Goal: Task Accomplishment & Management: Manage account settings

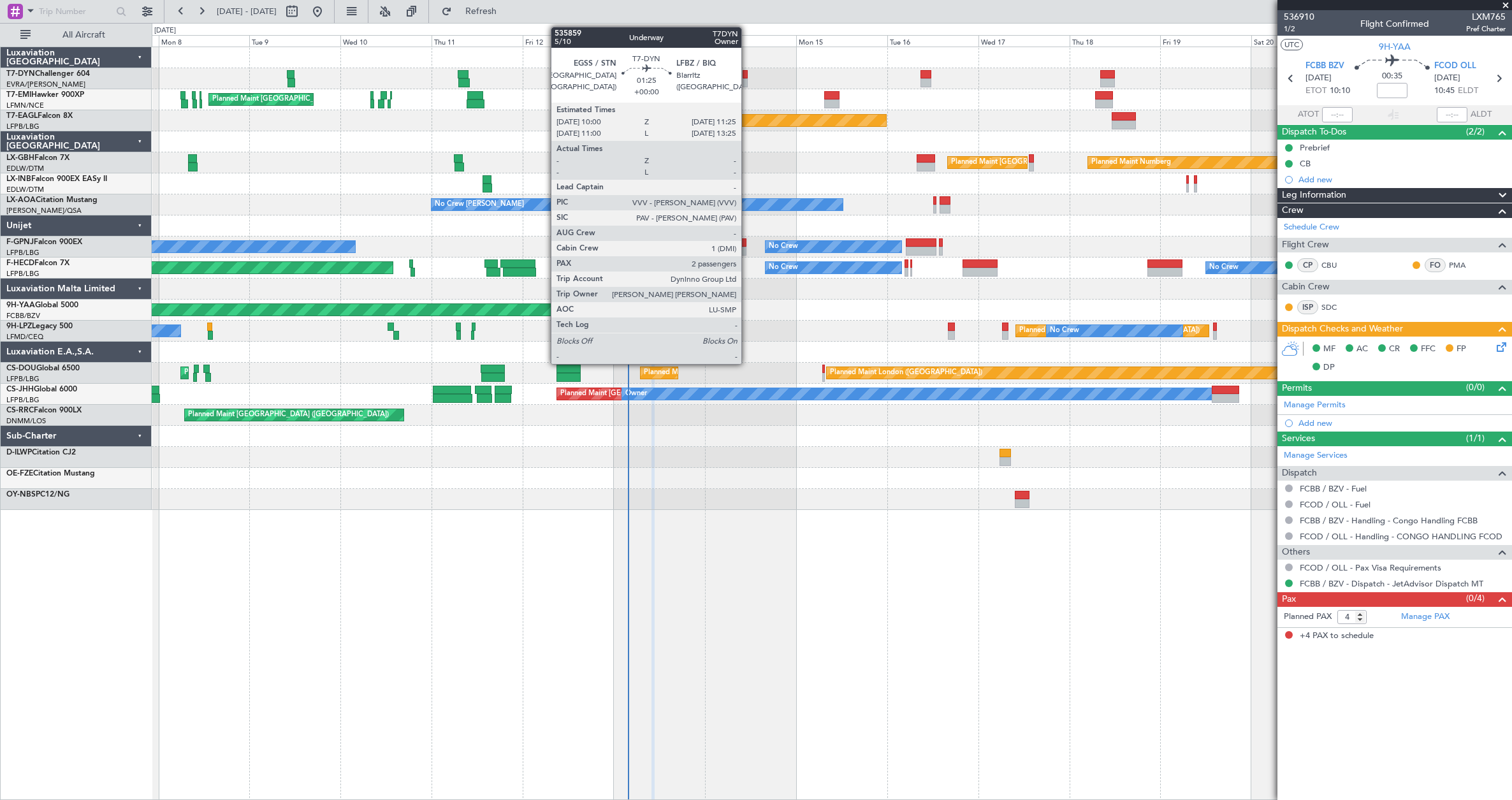
click at [746, 79] on div at bounding box center [745, 83] width 5 height 9
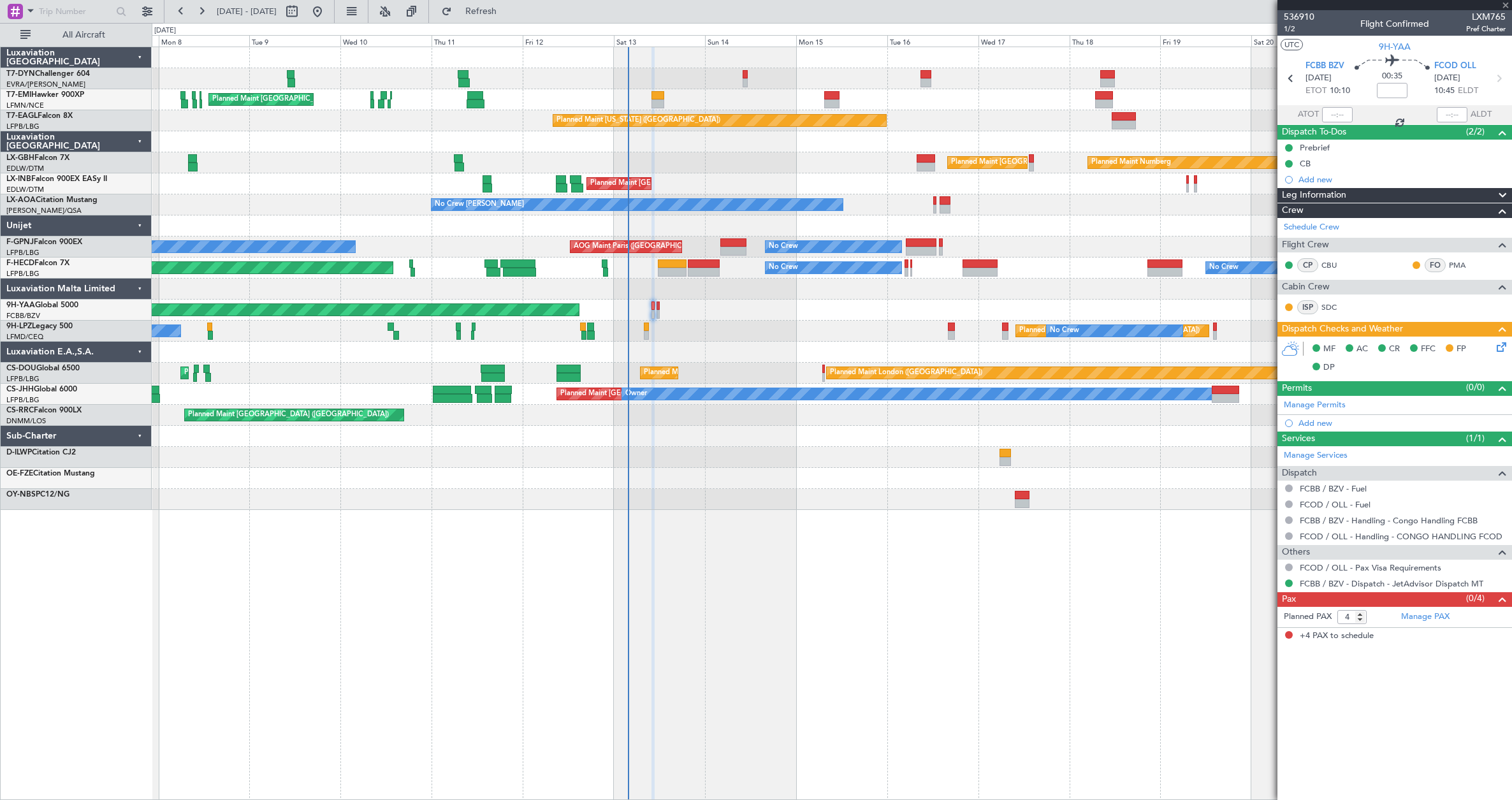
type input "2"
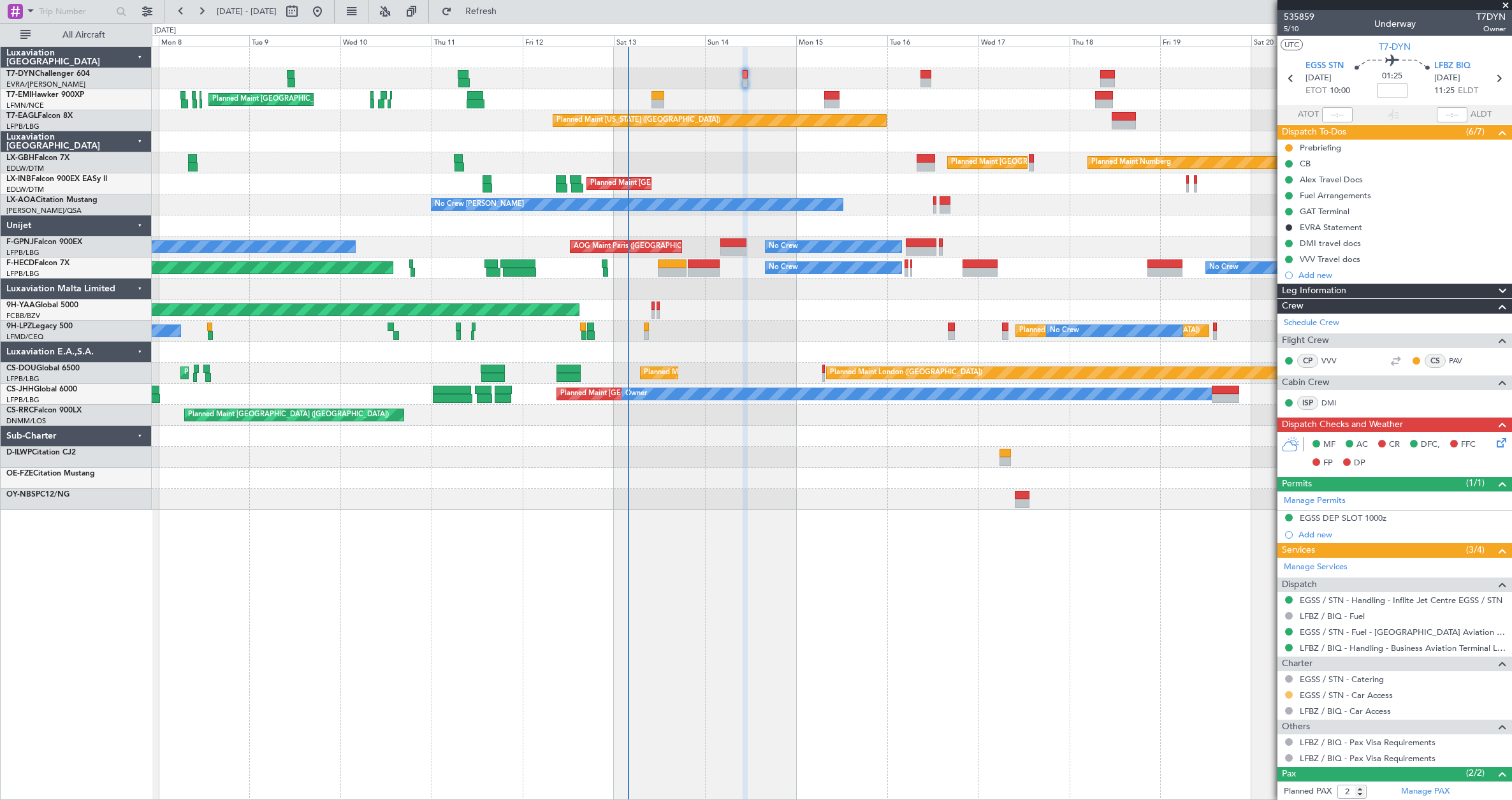
click at [1288, 694] on button at bounding box center [1288, 695] width 8 height 8
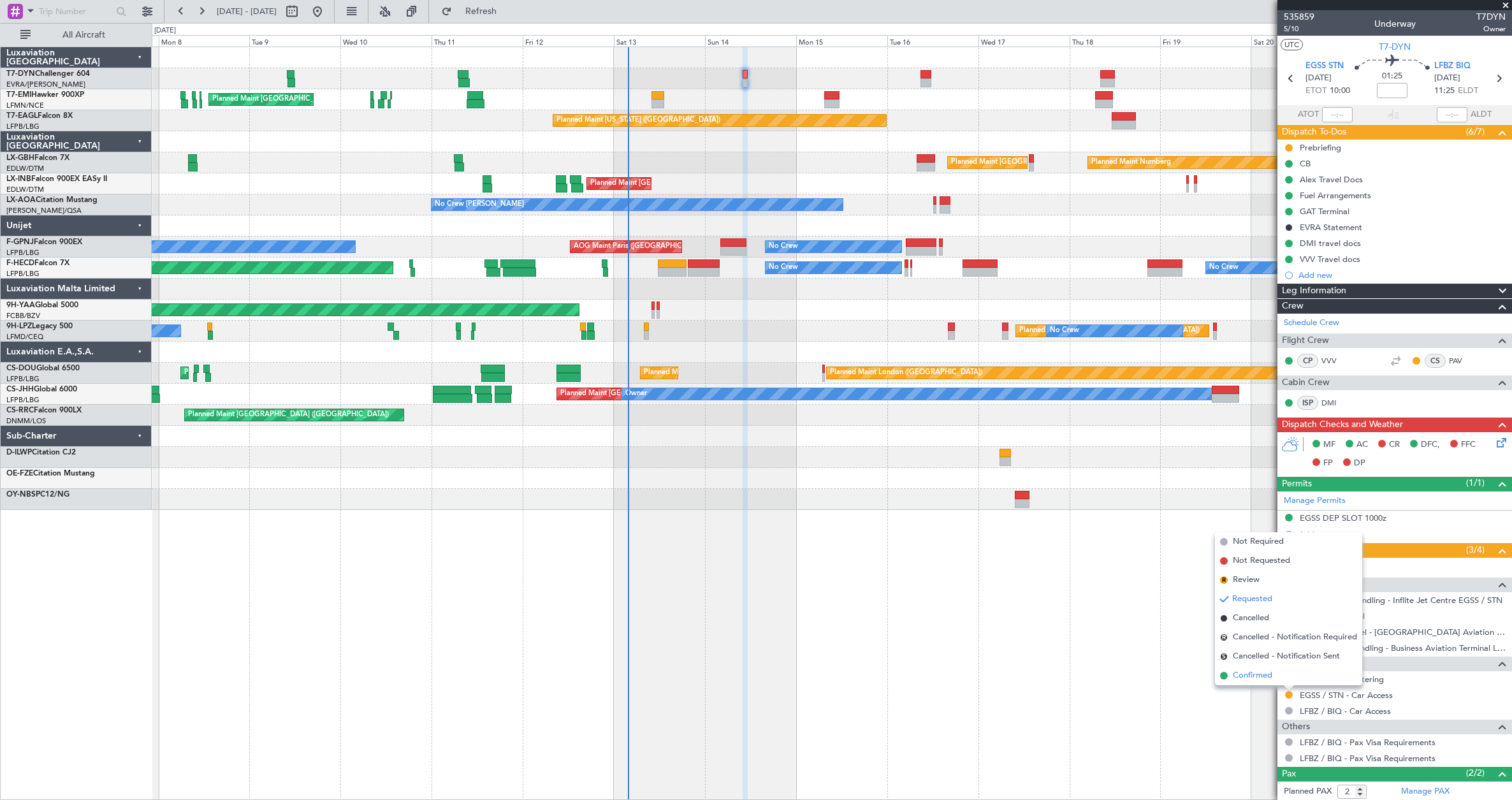
click at [1257, 676] on span "Confirmed" at bounding box center [1252, 675] width 40 height 12
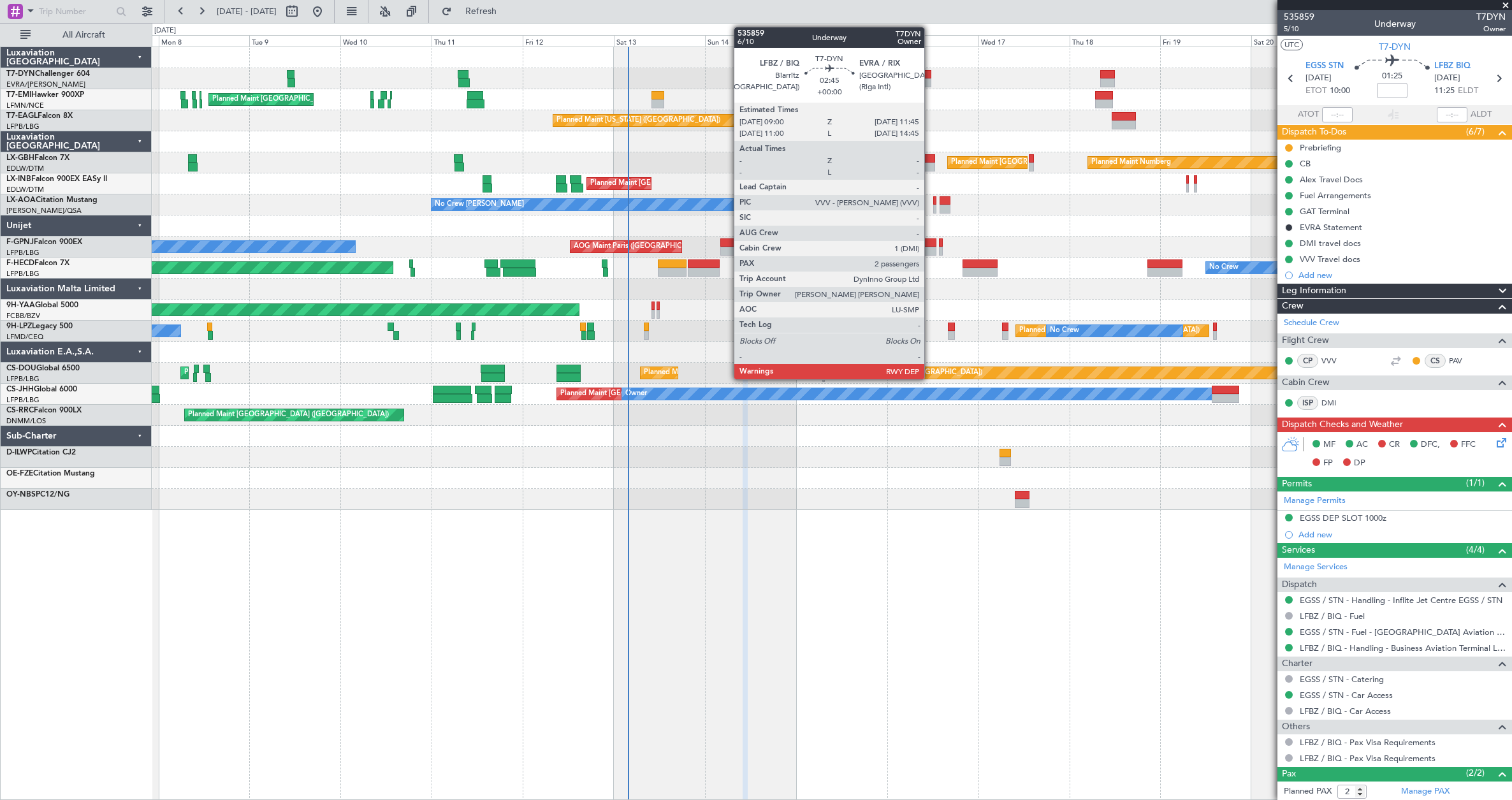
click at [930, 75] on div at bounding box center [925, 74] width 11 height 9
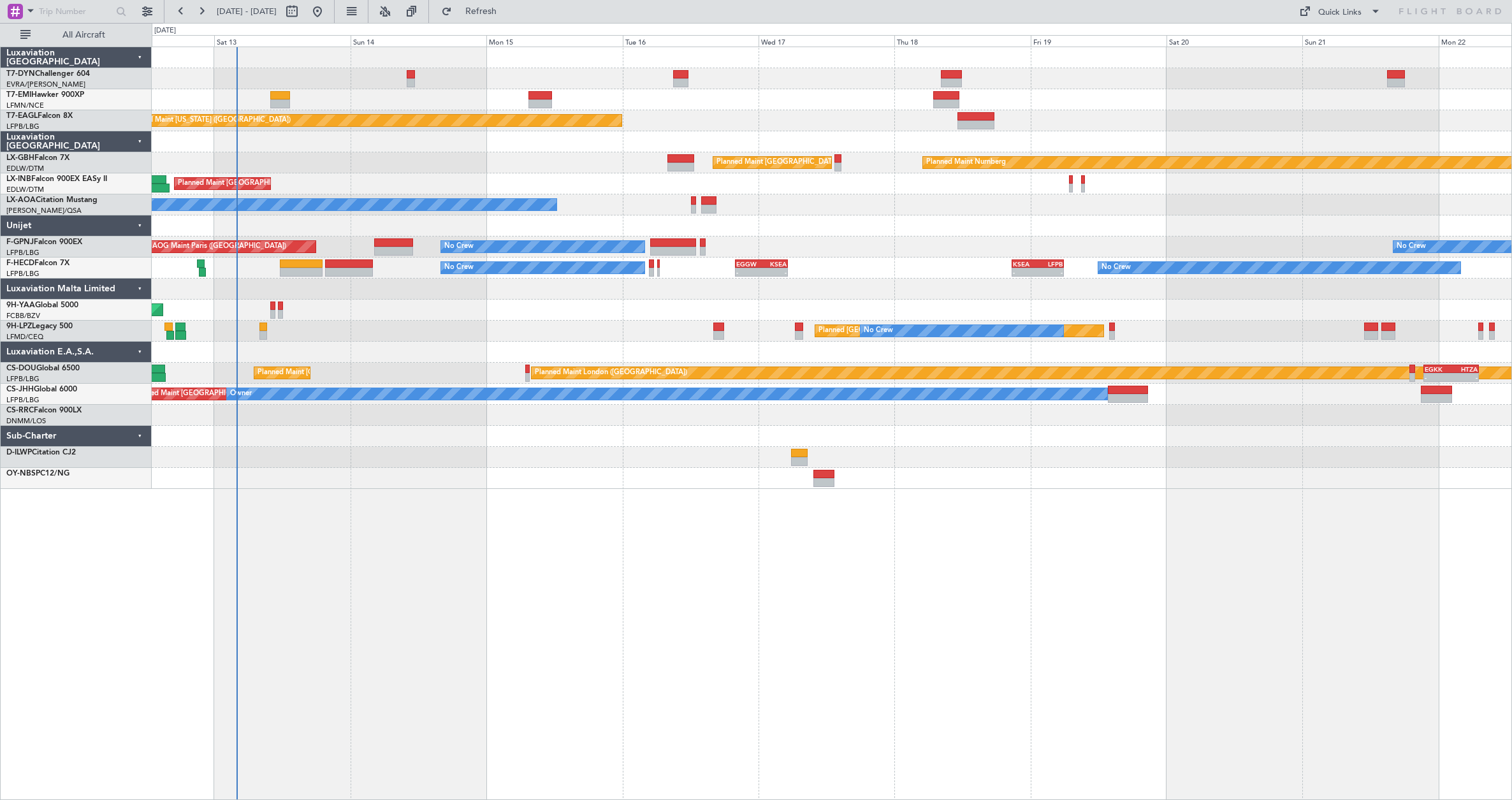
click at [659, 172] on div "Planned Maint [GEOGRAPHIC_DATA] ([GEOGRAPHIC_DATA]) Planned Maint Nurnberg" at bounding box center [831, 163] width 1359 height 21
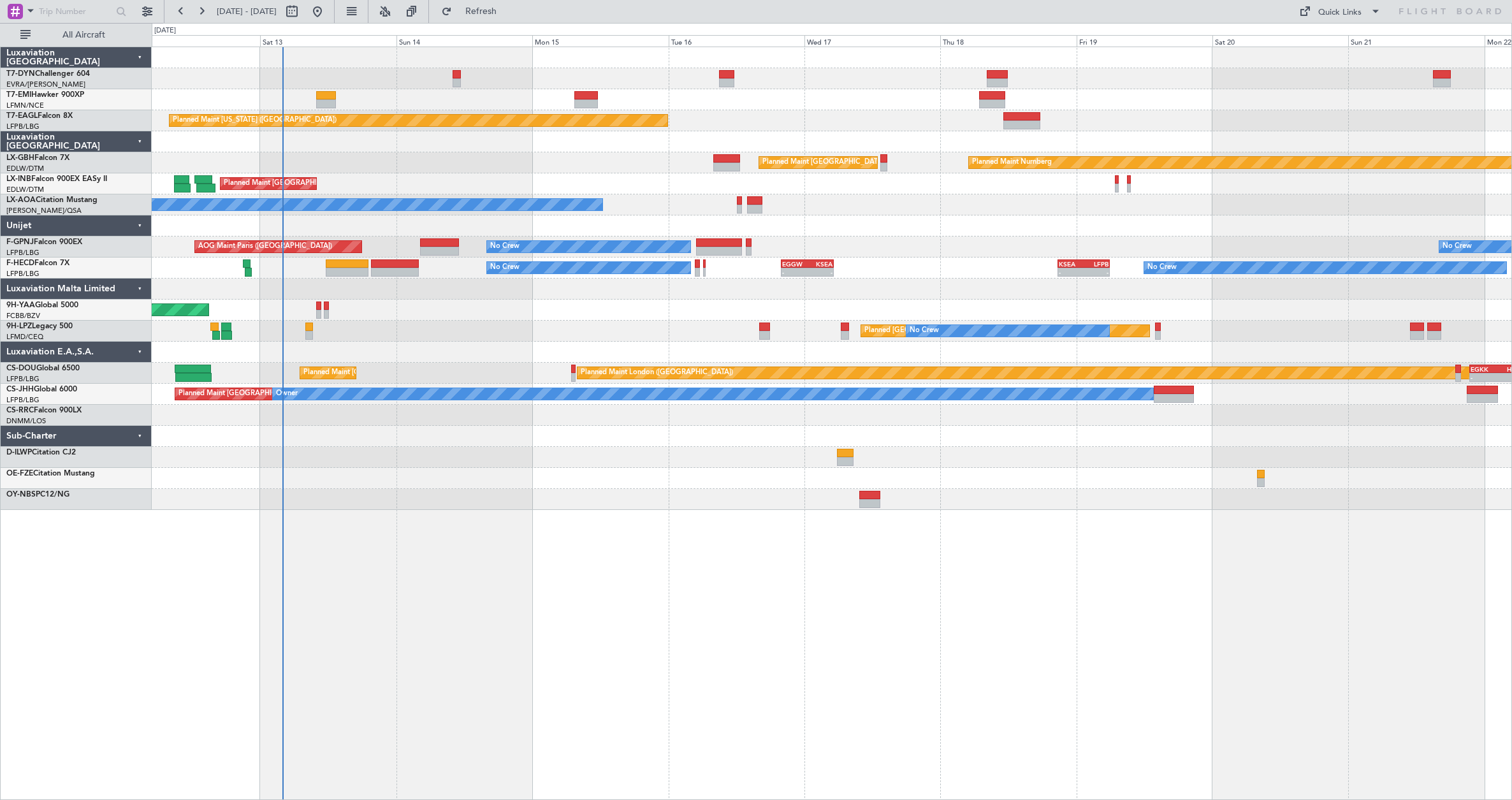
click at [384, 92] on div "Planned Maint [GEOGRAPHIC_DATA] Planned Maint [US_STATE] ([GEOGRAPHIC_DATA]) Pl…" at bounding box center [831, 278] width 1359 height 463
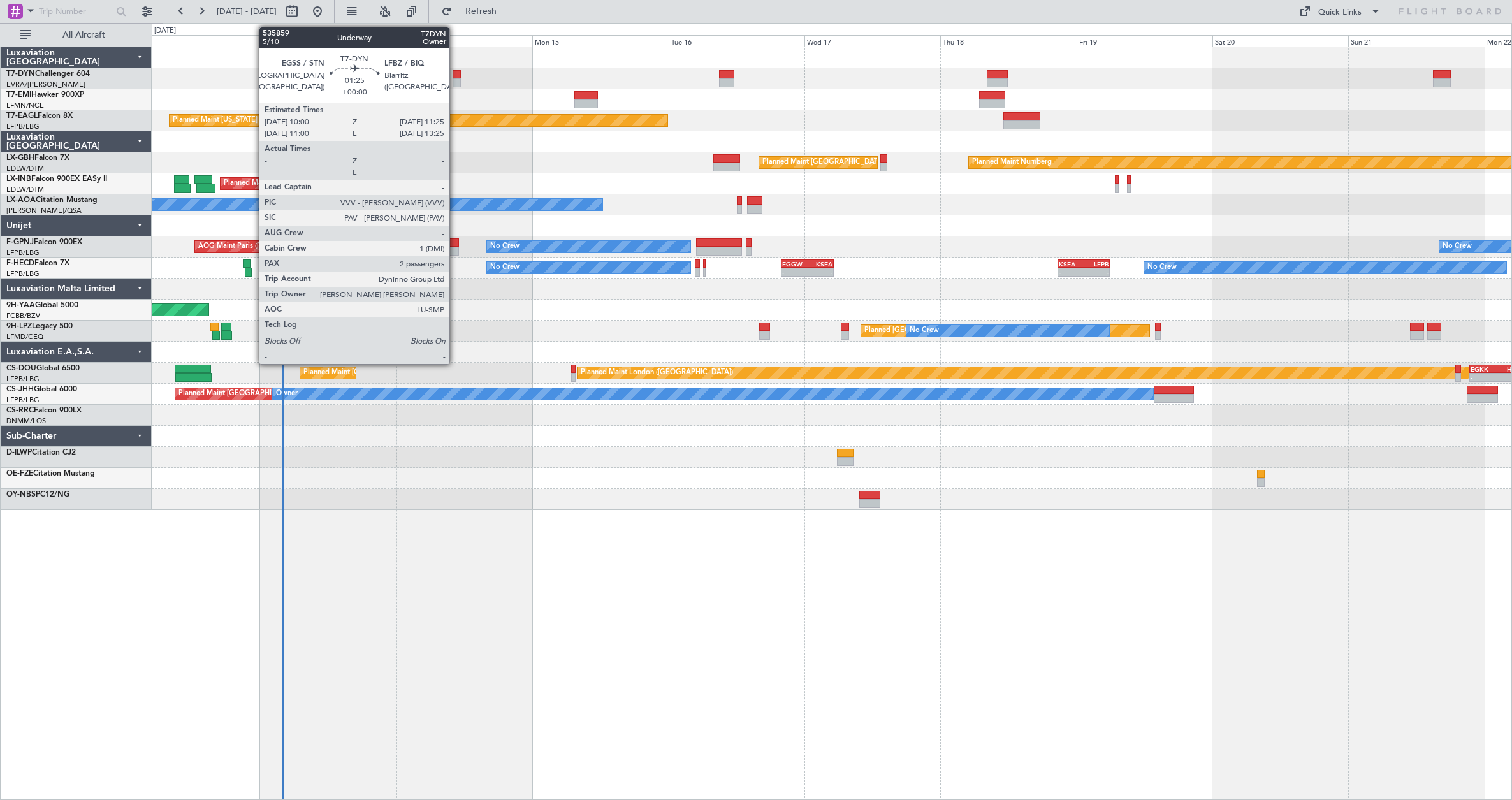
click at [455, 72] on div at bounding box center [456, 74] width 8 height 9
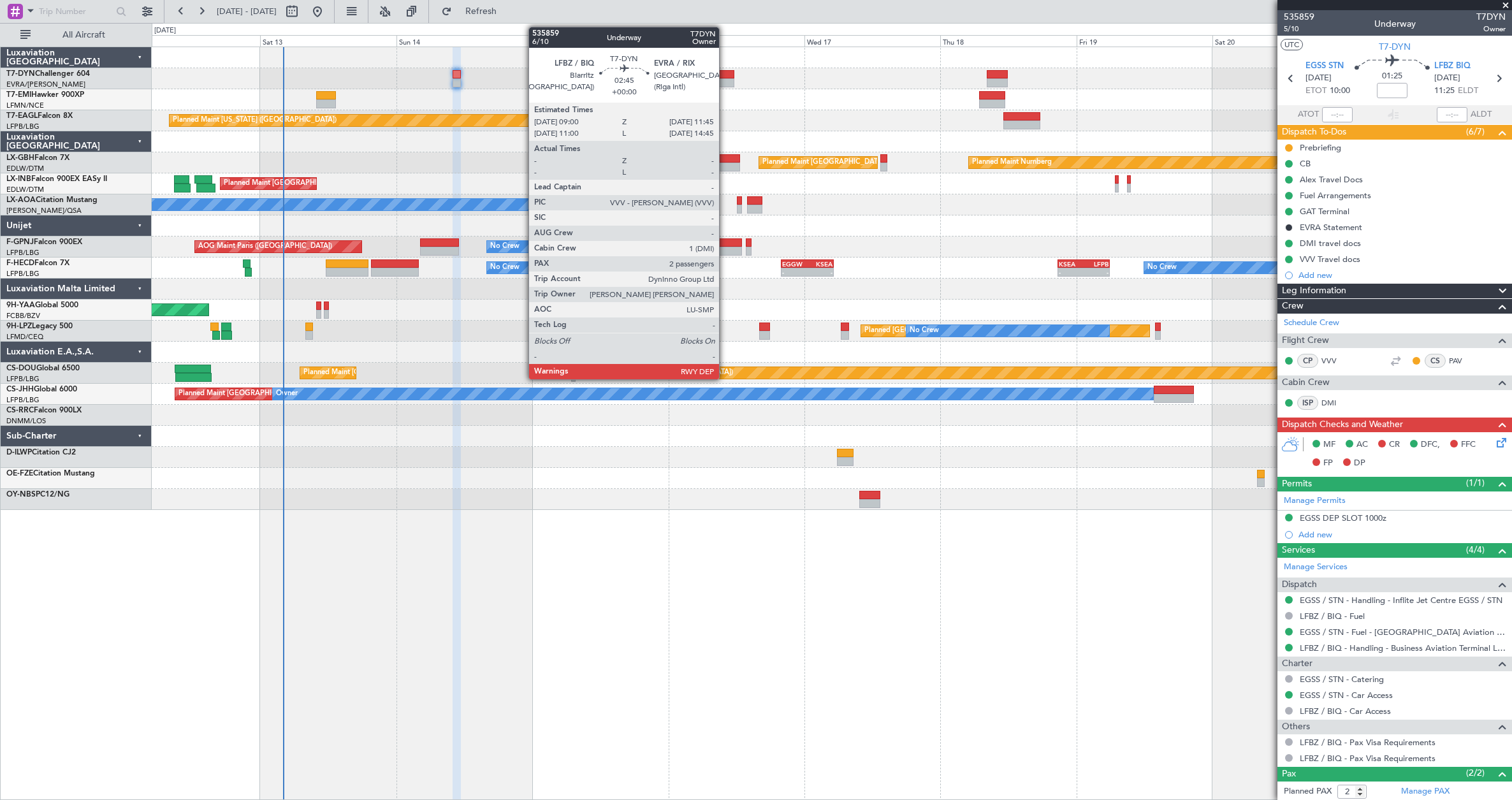
click at [725, 85] on div at bounding box center [727, 83] width 16 height 9
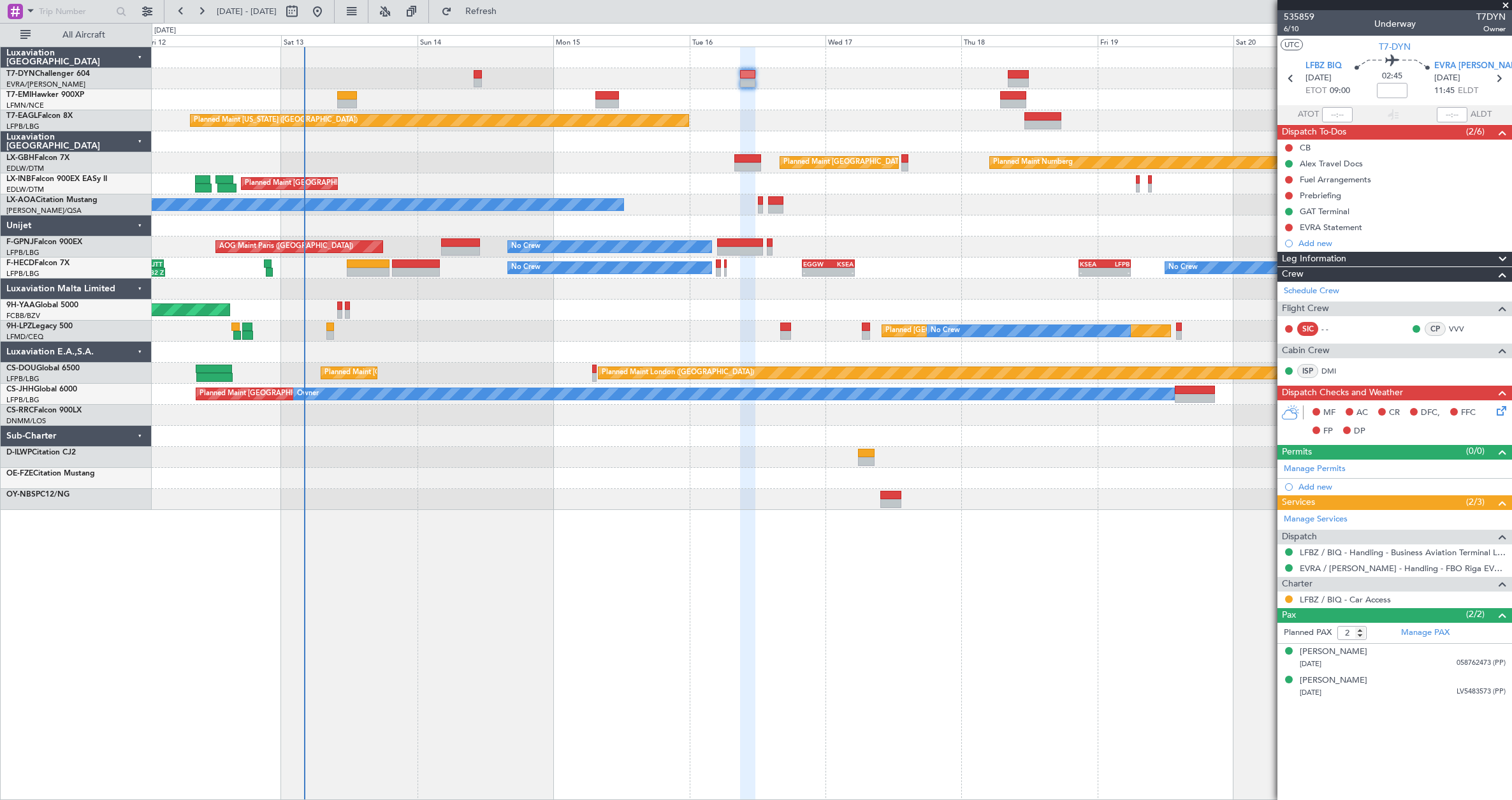
click at [481, 172] on div "Planned Maint Nurnberg Planned Maint [GEOGRAPHIC_DATA] ([GEOGRAPHIC_DATA])" at bounding box center [831, 163] width 1359 height 21
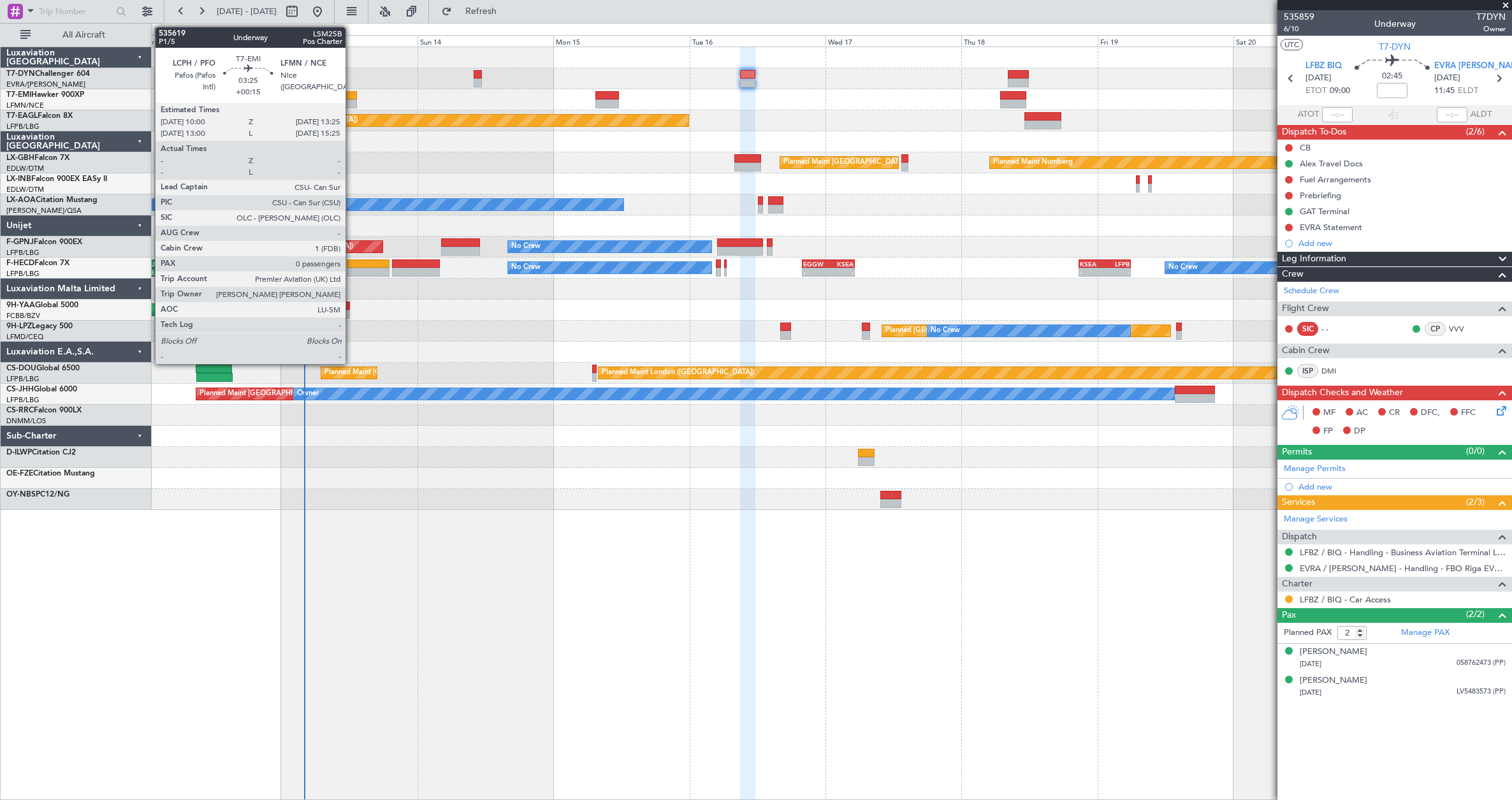
click at [351, 96] on div at bounding box center [347, 96] width 19 height 9
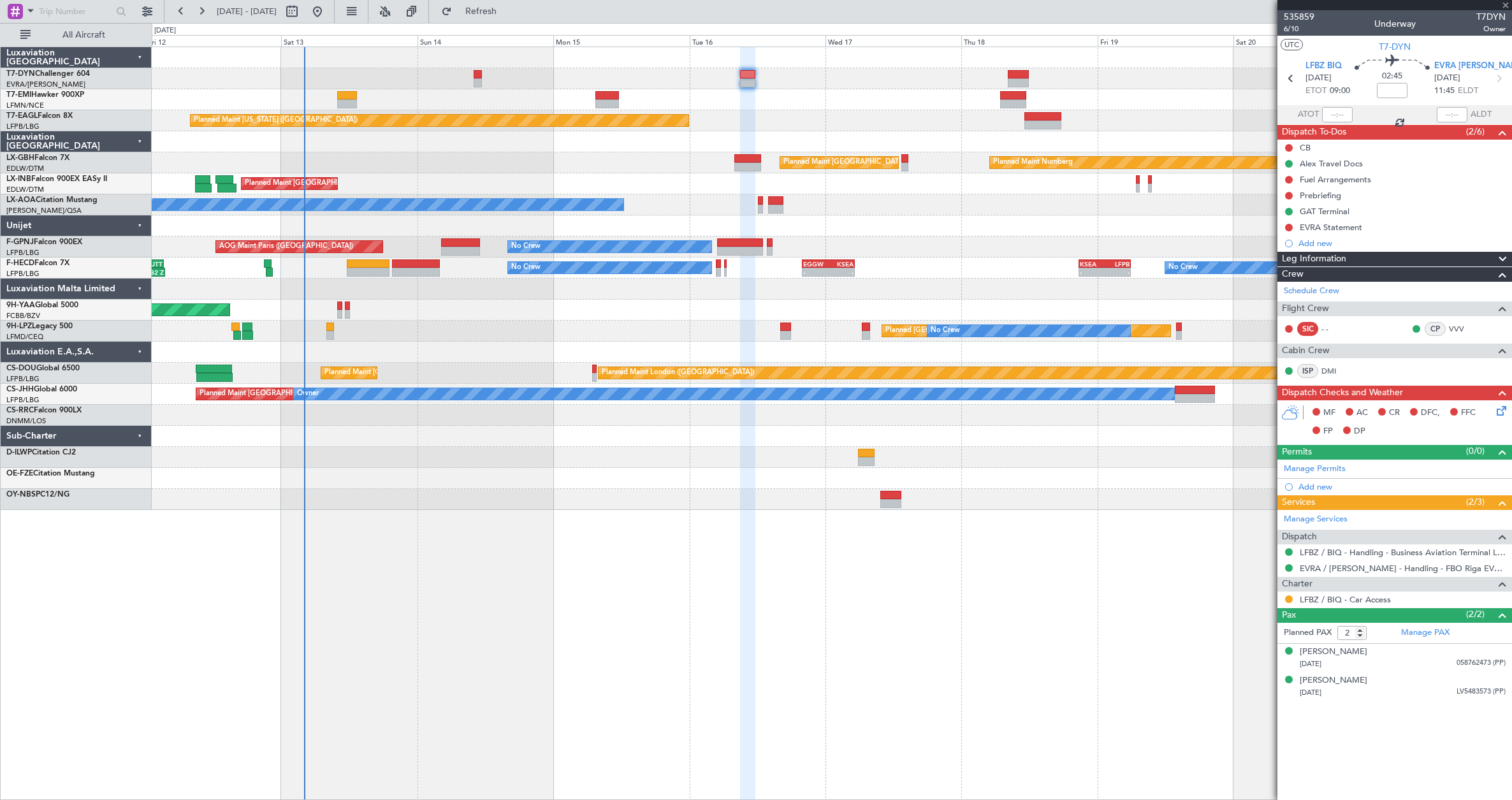
type input "+00:15"
type input "0"
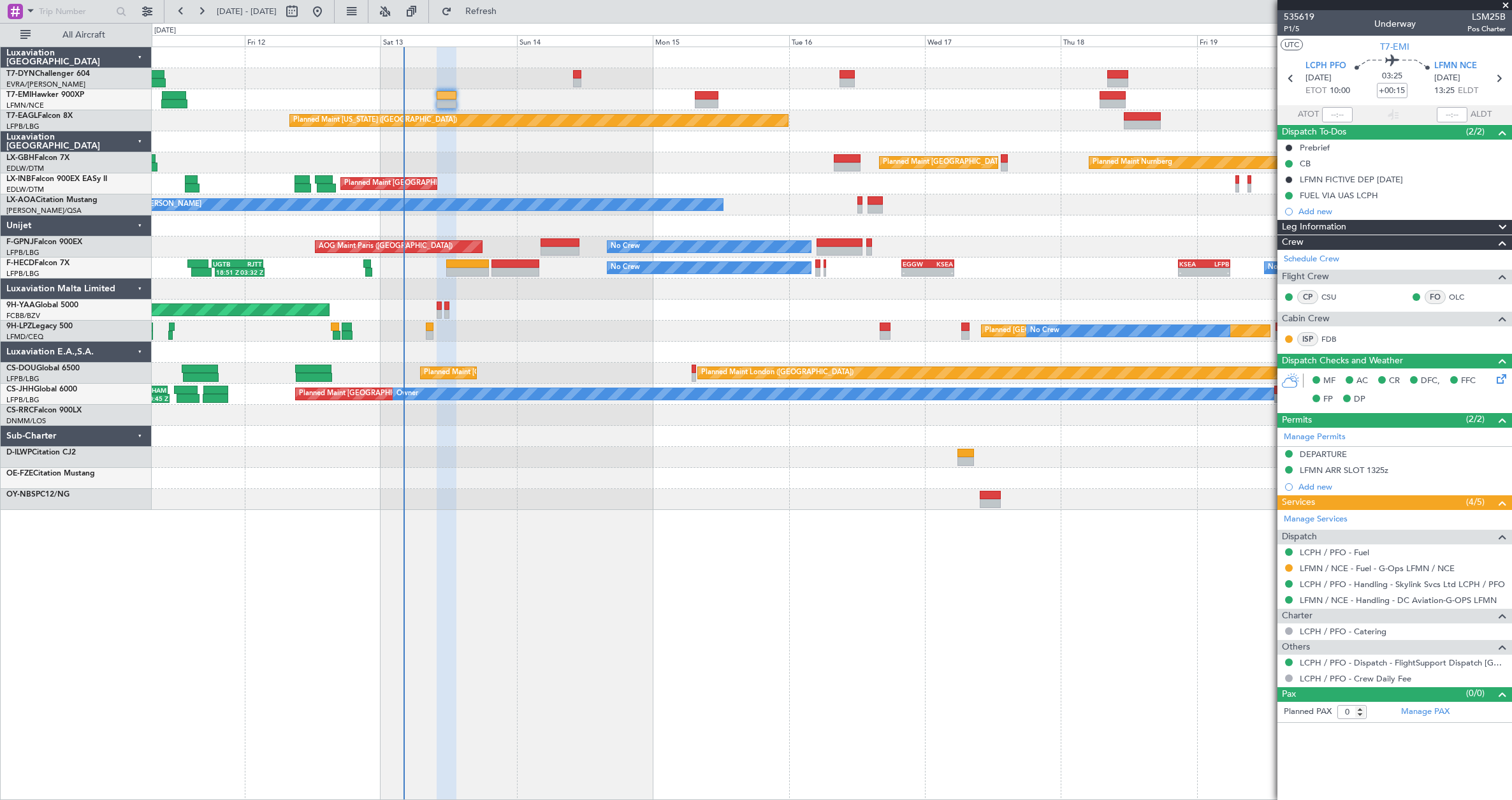
click at [692, 172] on div "Planned Maint Nurnberg Planned Maint [GEOGRAPHIC_DATA] ([GEOGRAPHIC_DATA])" at bounding box center [831, 163] width 1359 height 21
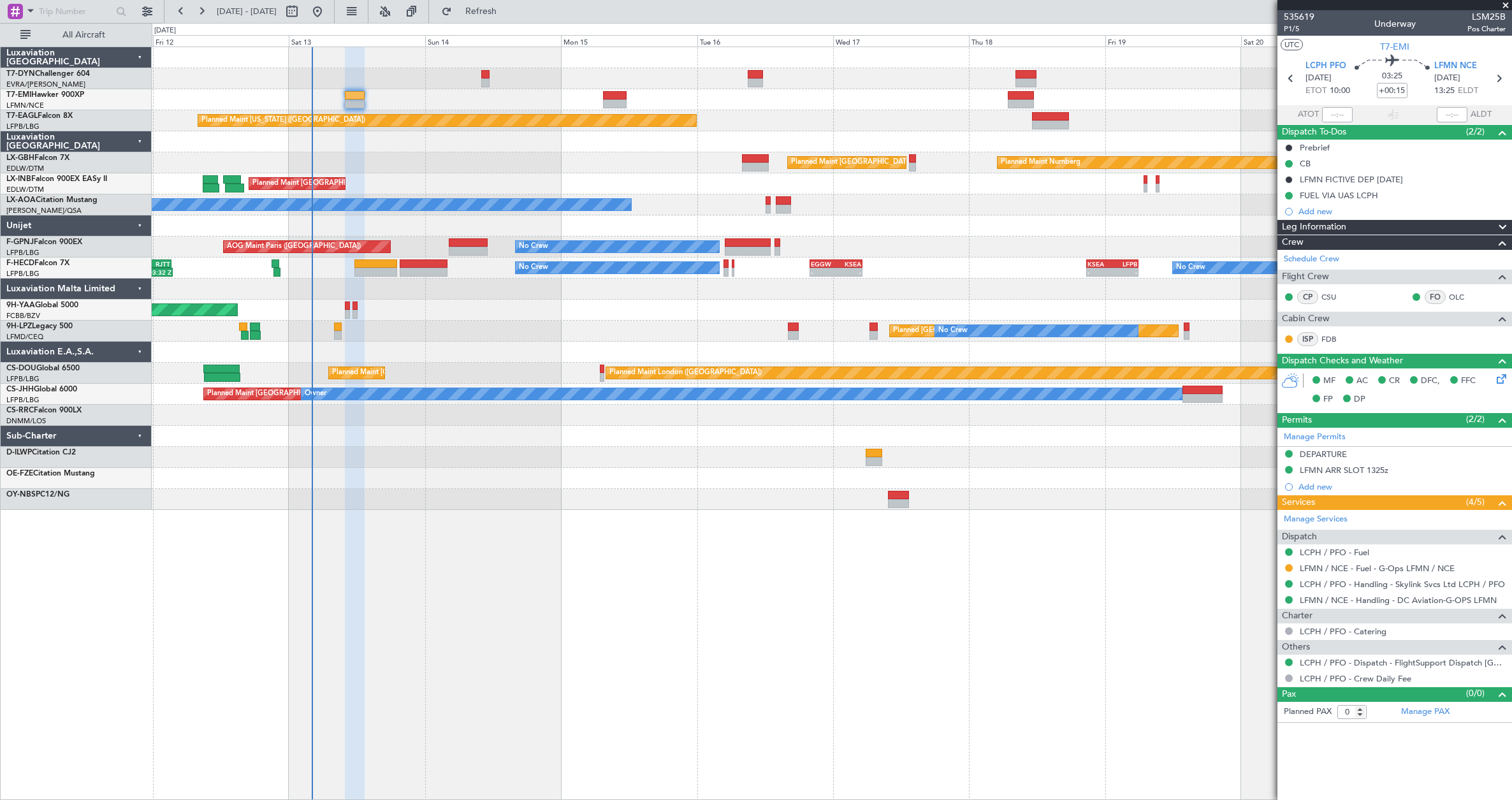
click at [596, 181] on div "Planned Maint [GEOGRAPHIC_DATA] ([GEOGRAPHIC_DATA])" at bounding box center [831, 184] width 1359 height 21
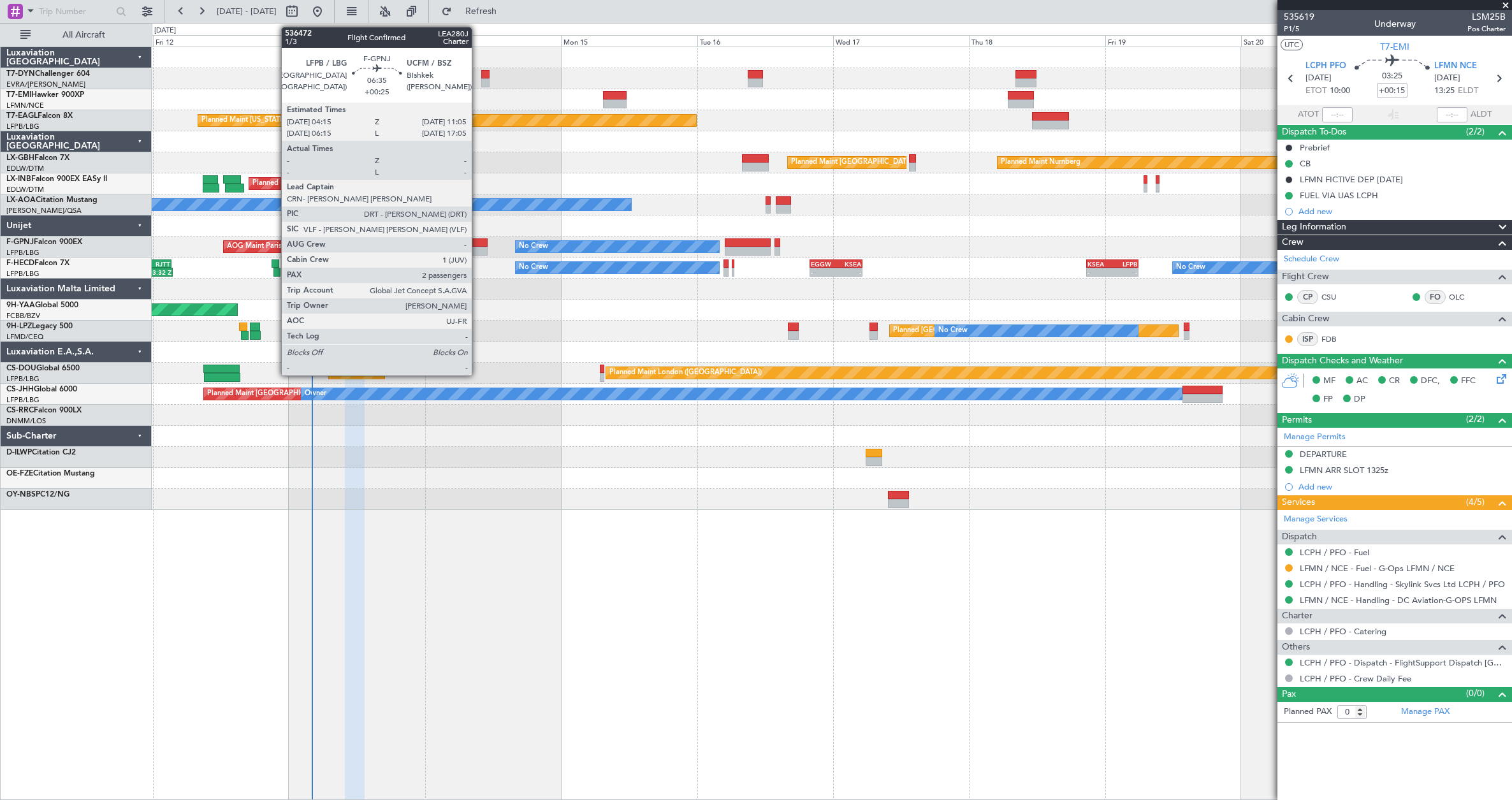
click at [478, 245] on div at bounding box center [468, 242] width 39 height 9
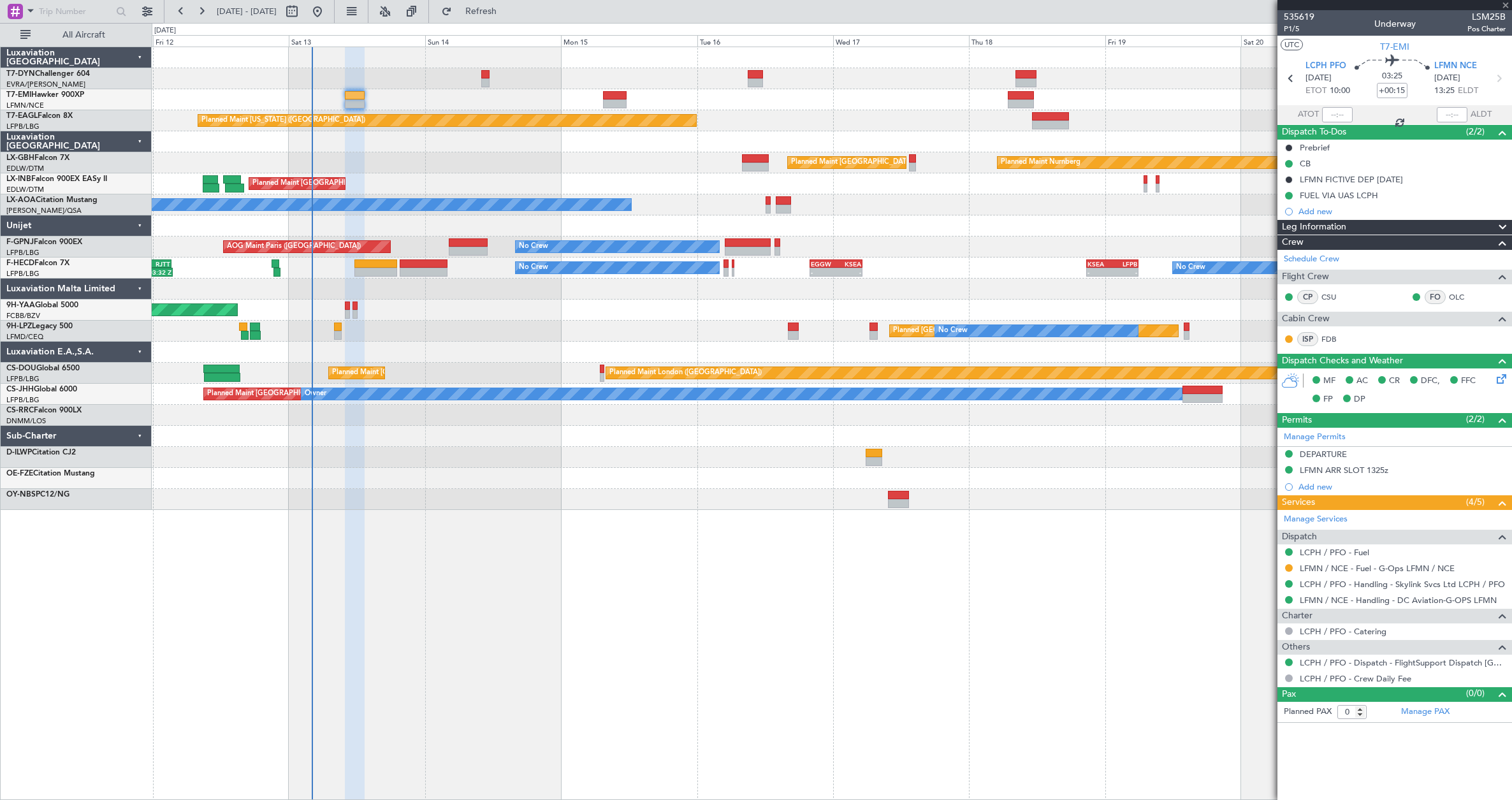
type input "+00:25"
type input "2"
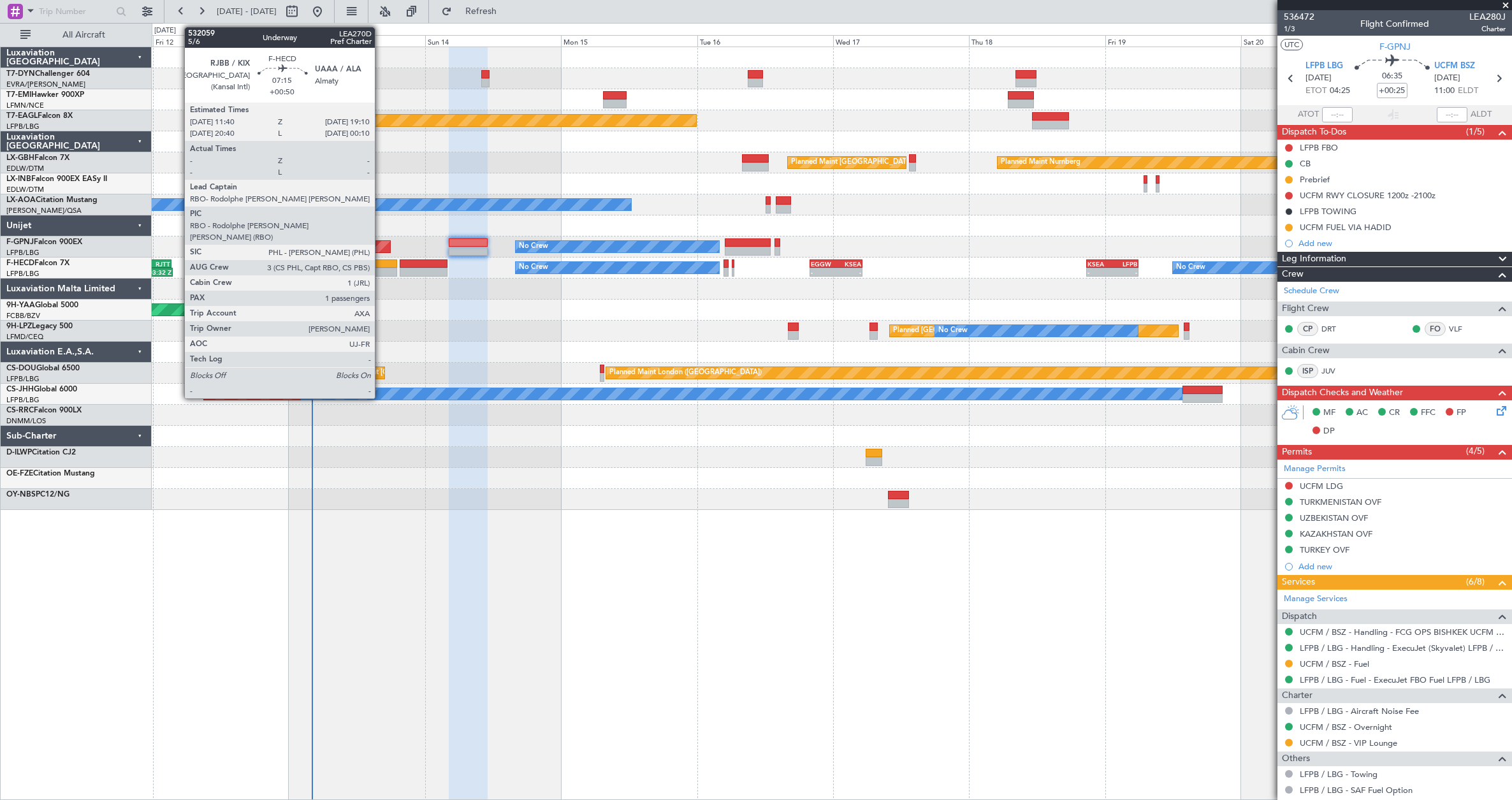
click at [380, 272] on div at bounding box center [375, 273] width 42 height 9
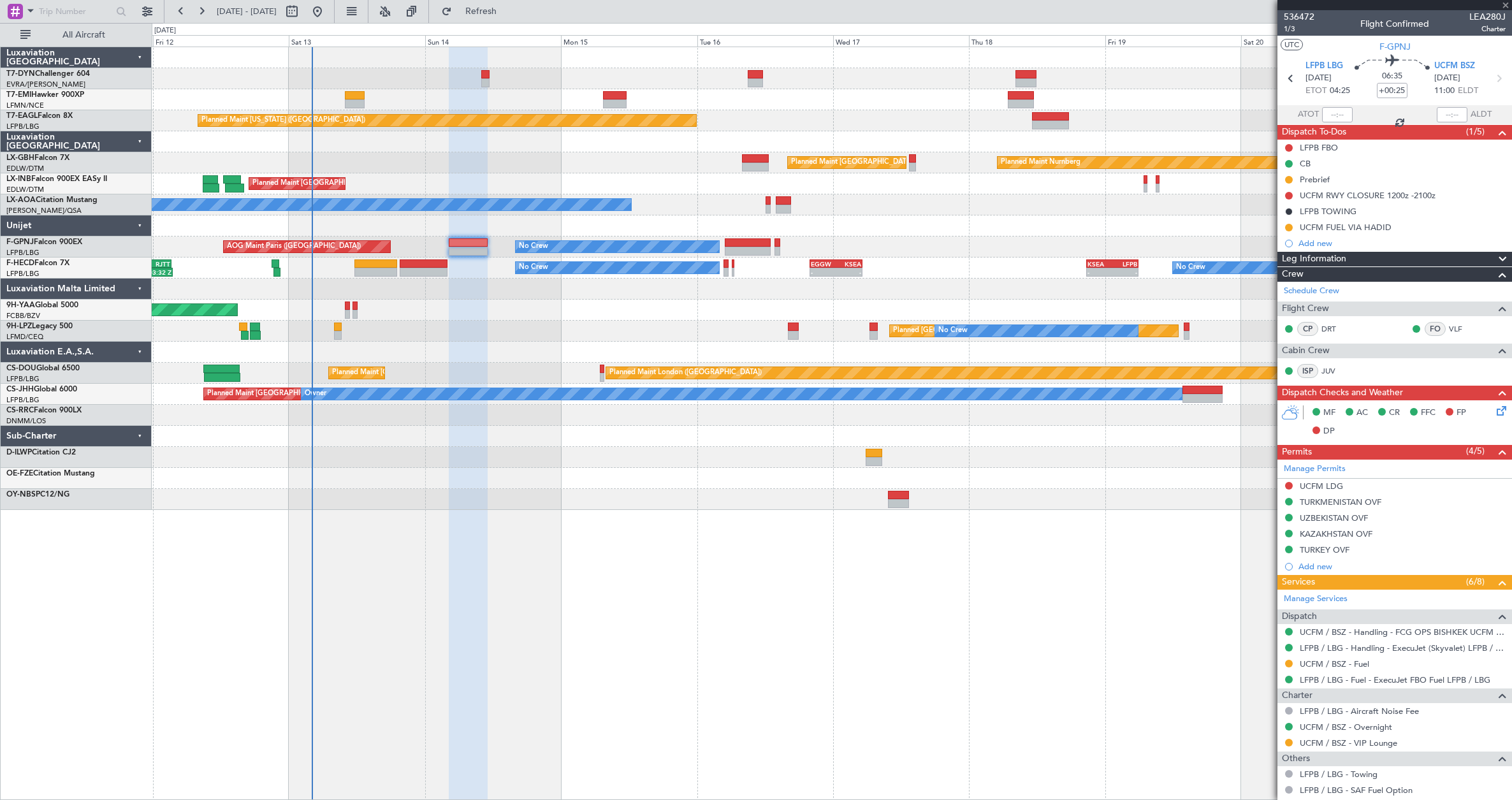
type input "+00:50"
type input "1"
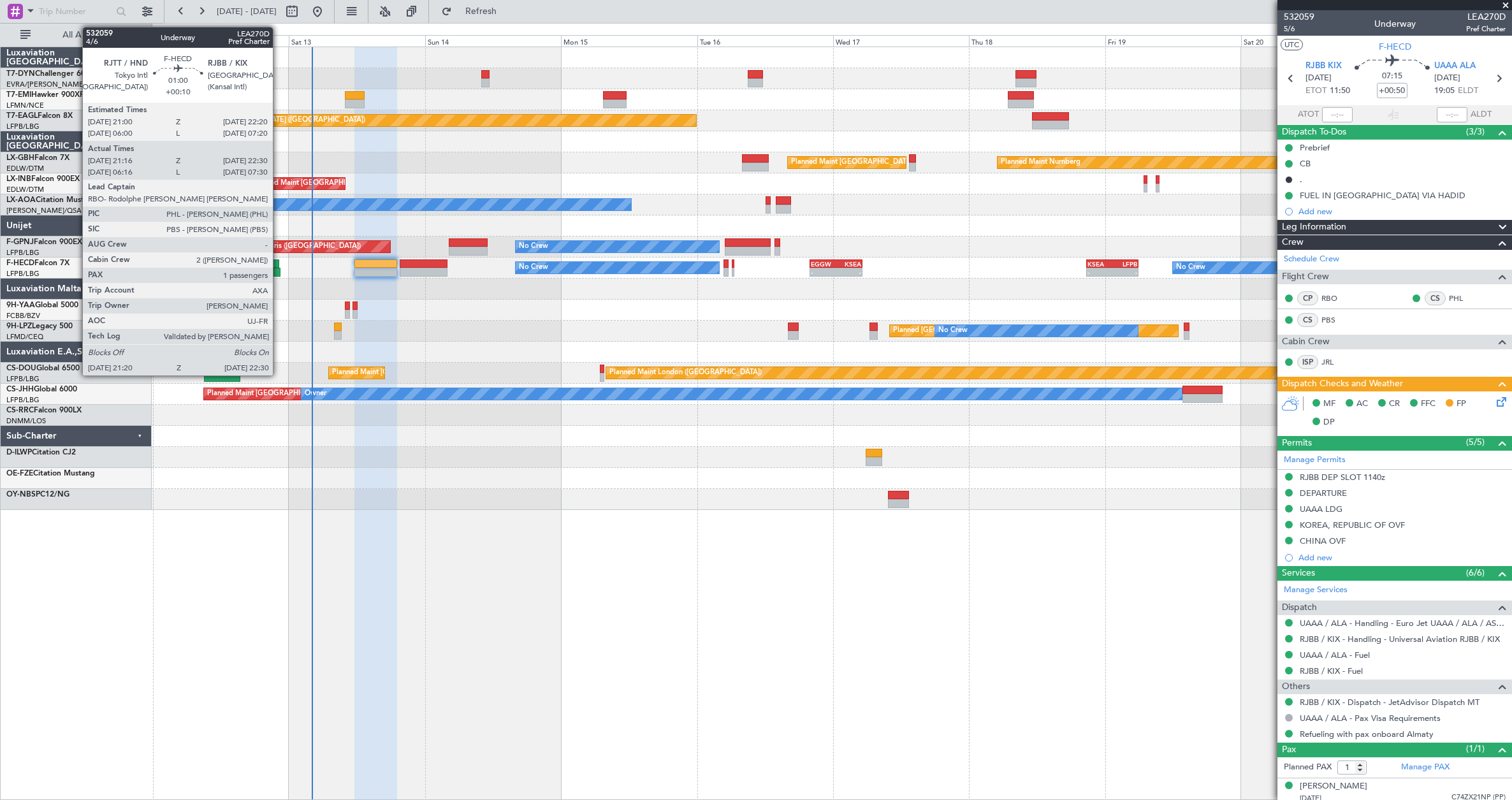
click at [279, 273] on div at bounding box center [277, 273] width 7 height 9
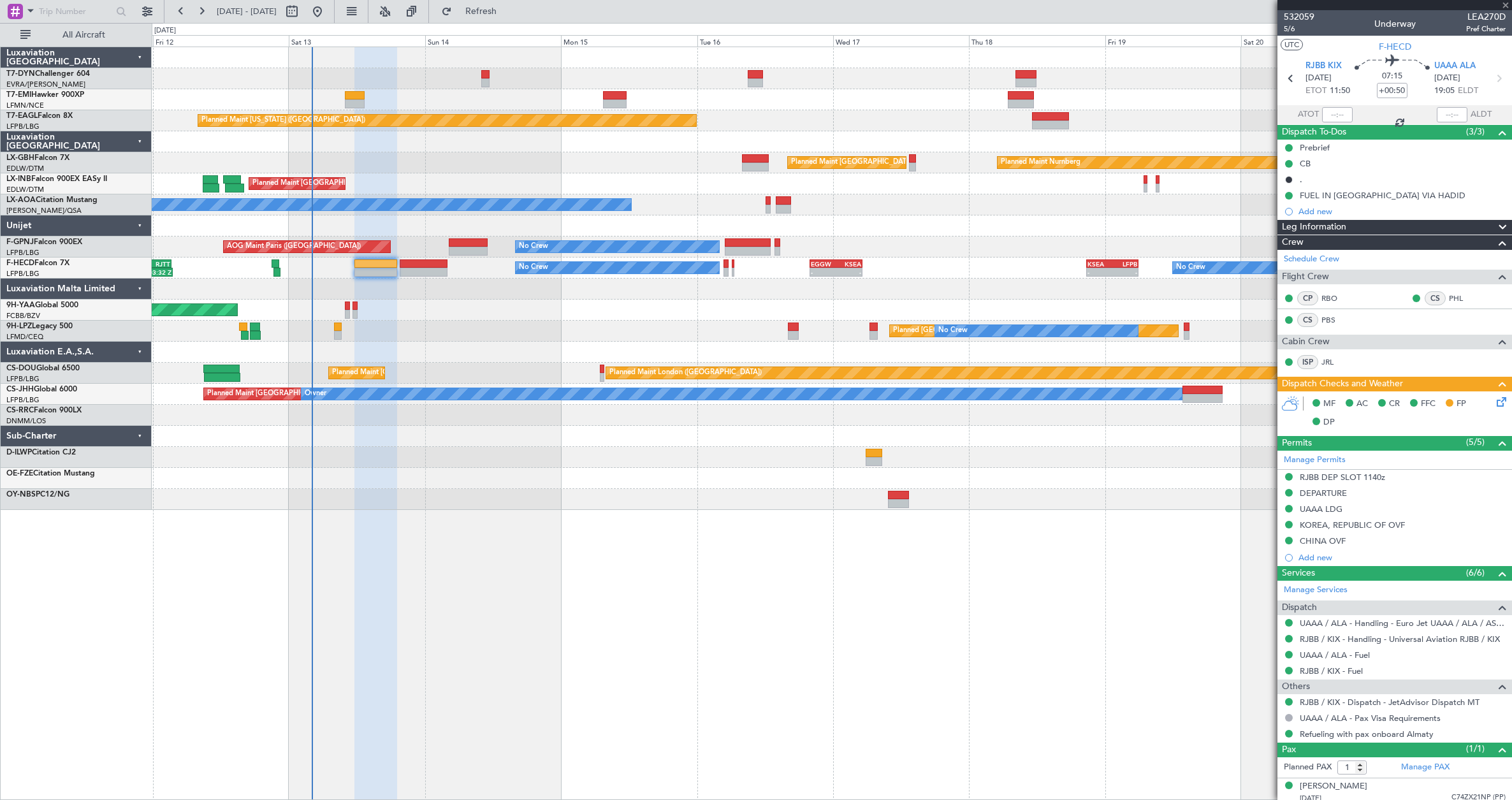
type input "+00:10"
type input "21:31"
type input "22:25"
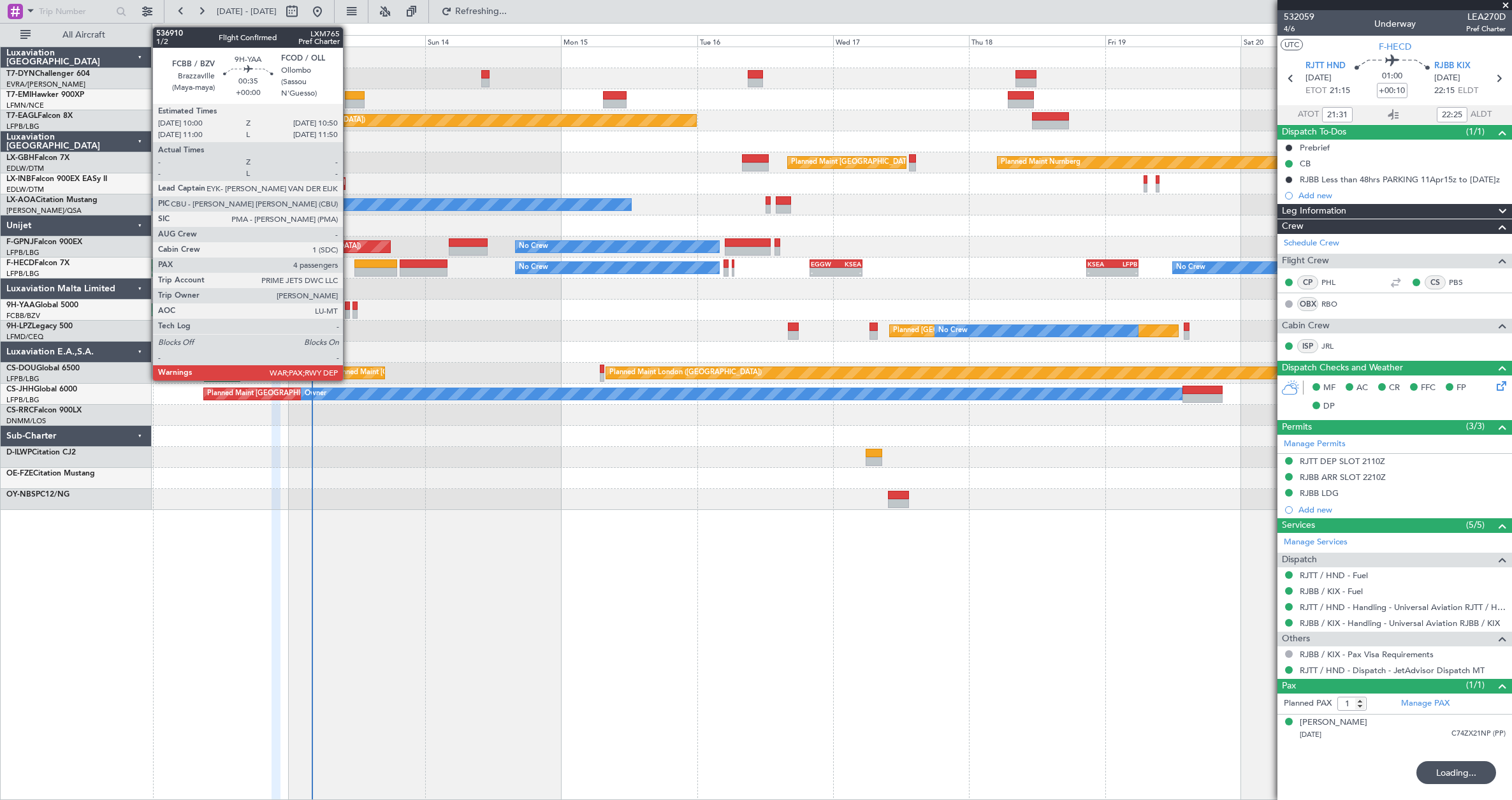
click at [349, 313] on div at bounding box center [348, 314] width 5 height 9
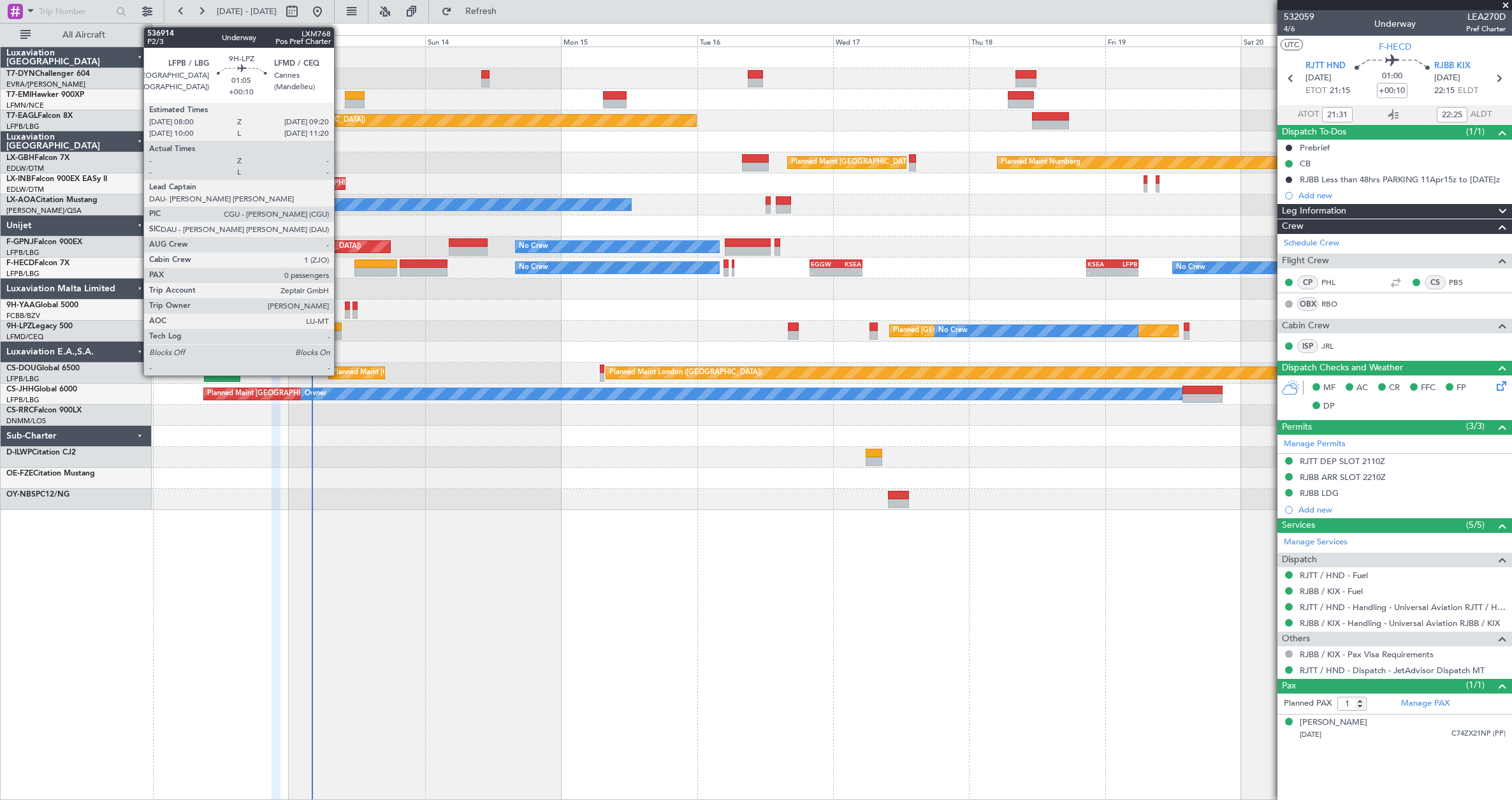
click at [340, 327] on div at bounding box center [337, 327] width 8 height 9
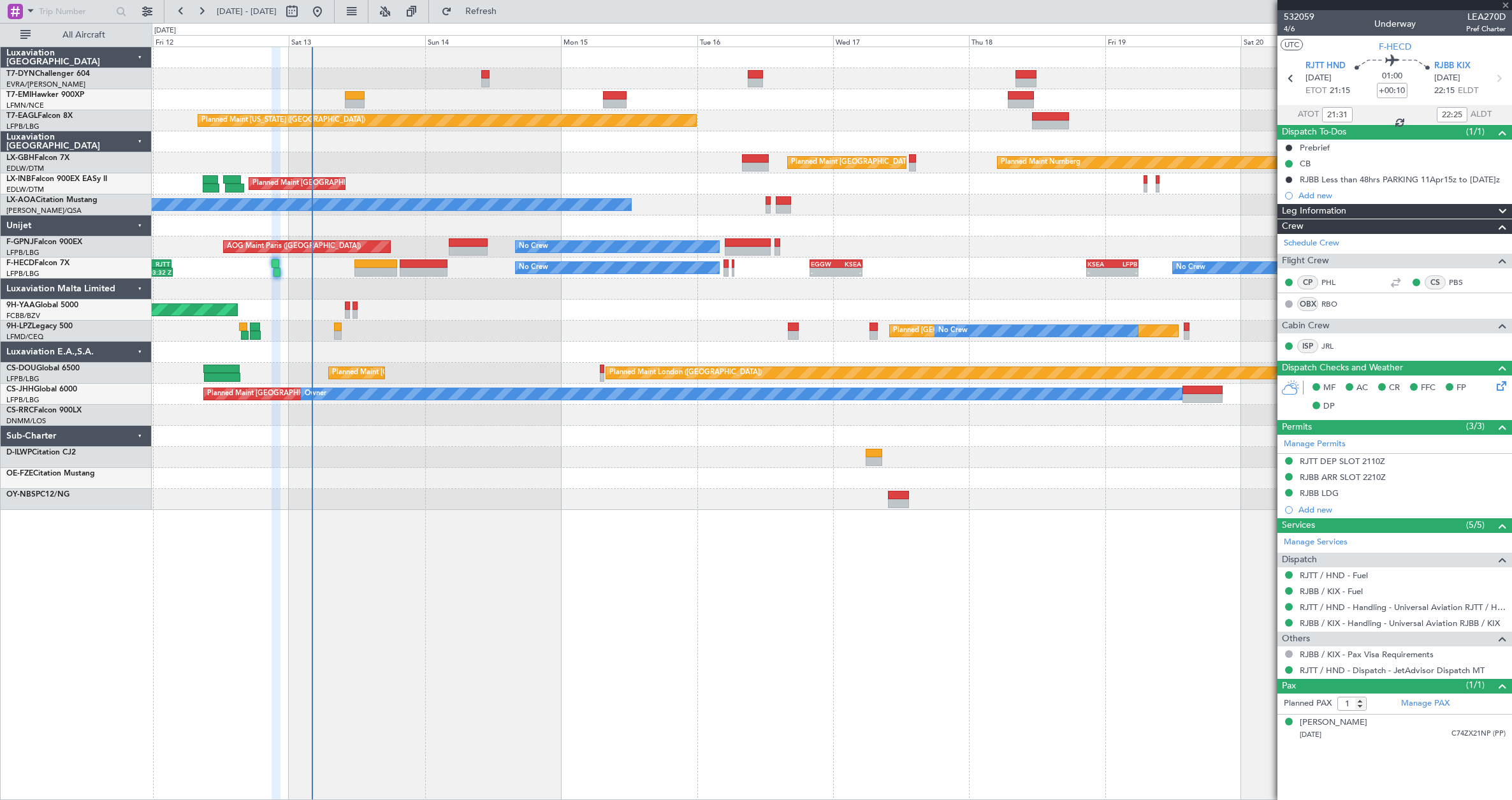
type input "0"
